Goal: Navigation & Orientation: Find specific page/section

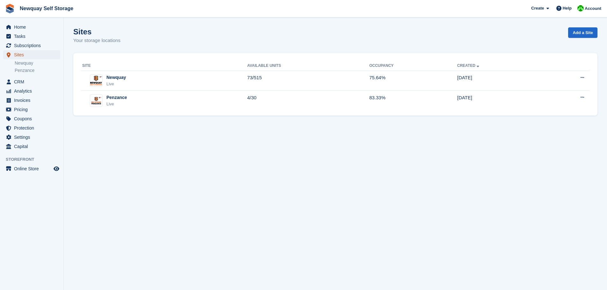
click at [23, 56] on span "Sites" at bounding box center [33, 54] width 38 height 9
click at [20, 56] on span "Sites" at bounding box center [33, 54] width 38 height 9
click at [29, 108] on span "Pricing" at bounding box center [33, 109] width 38 height 9
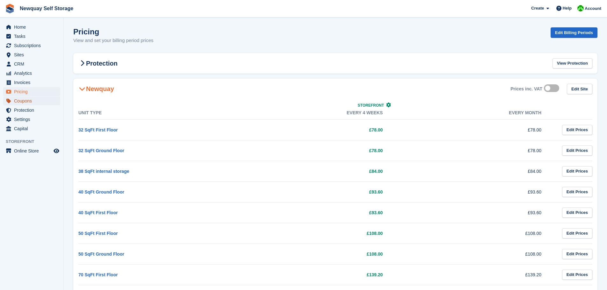
click at [25, 101] on span "Coupons" at bounding box center [33, 100] width 38 height 9
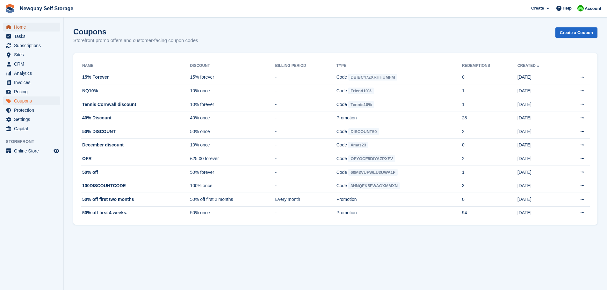
click at [23, 28] on span "Home" at bounding box center [33, 27] width 38 height 9
